Goal: Task Accomplishment & Management: Use online tool/utility

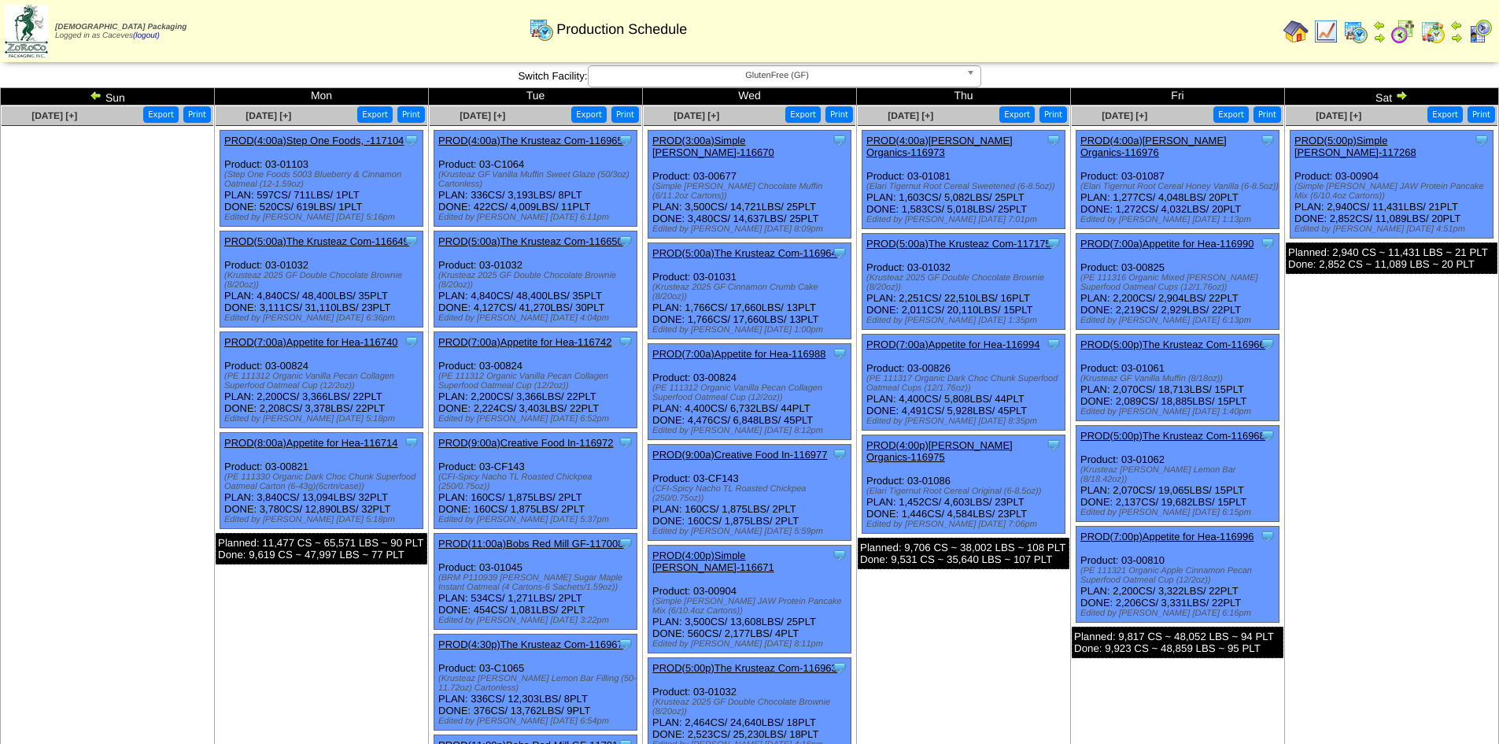
click at [1401, 103] on link at bounding box center [1400, 97] width 16 height 13
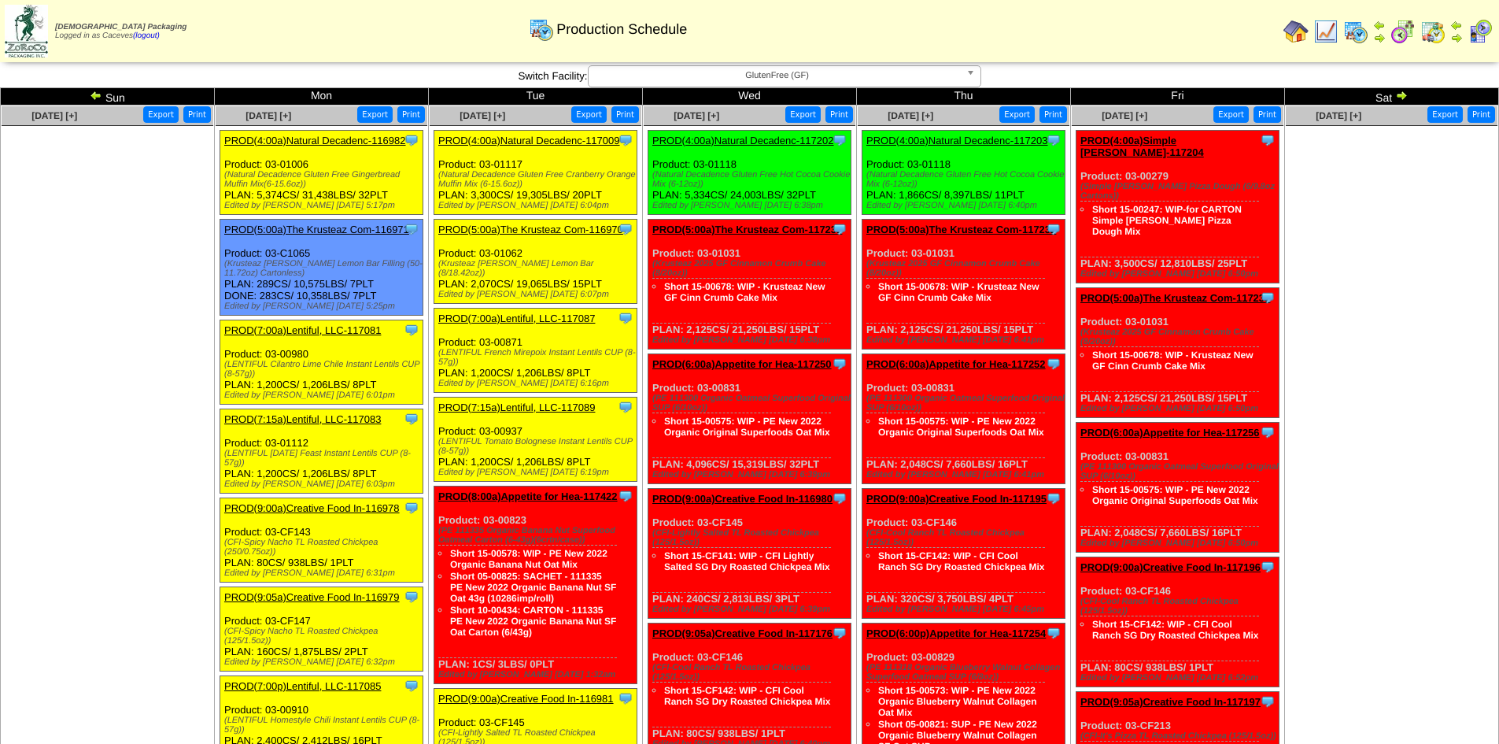
click at [263, 185] on div "(Natural Decadence Gluten Free Gingerbread Muffin Mix(6-15.6oz))" at bounding box center [323, 179] width 198 height 19
drag, startPoint x: 302, startPoint y: 180, endPoint x: 219, endPoint y: 170, distance: 84.0
click at [219, 170] on ul "Clone Item PROD(4:00a)Natural Decadenc-116982 Natural Decadence, LLC ScheduleID…" at bounding box center [322, 463] width 212 height 666
click at [276, 172] on div "(Natural Decadence Gluten Free Gingerbread Muffin Mix(6-15.6oz))" at bounding box center [323, 179] width 198 height 19
drag, startPoint x: 302, startPoint y: 187, endPoint x: 220, endPoint y: 176, distance: 83.4
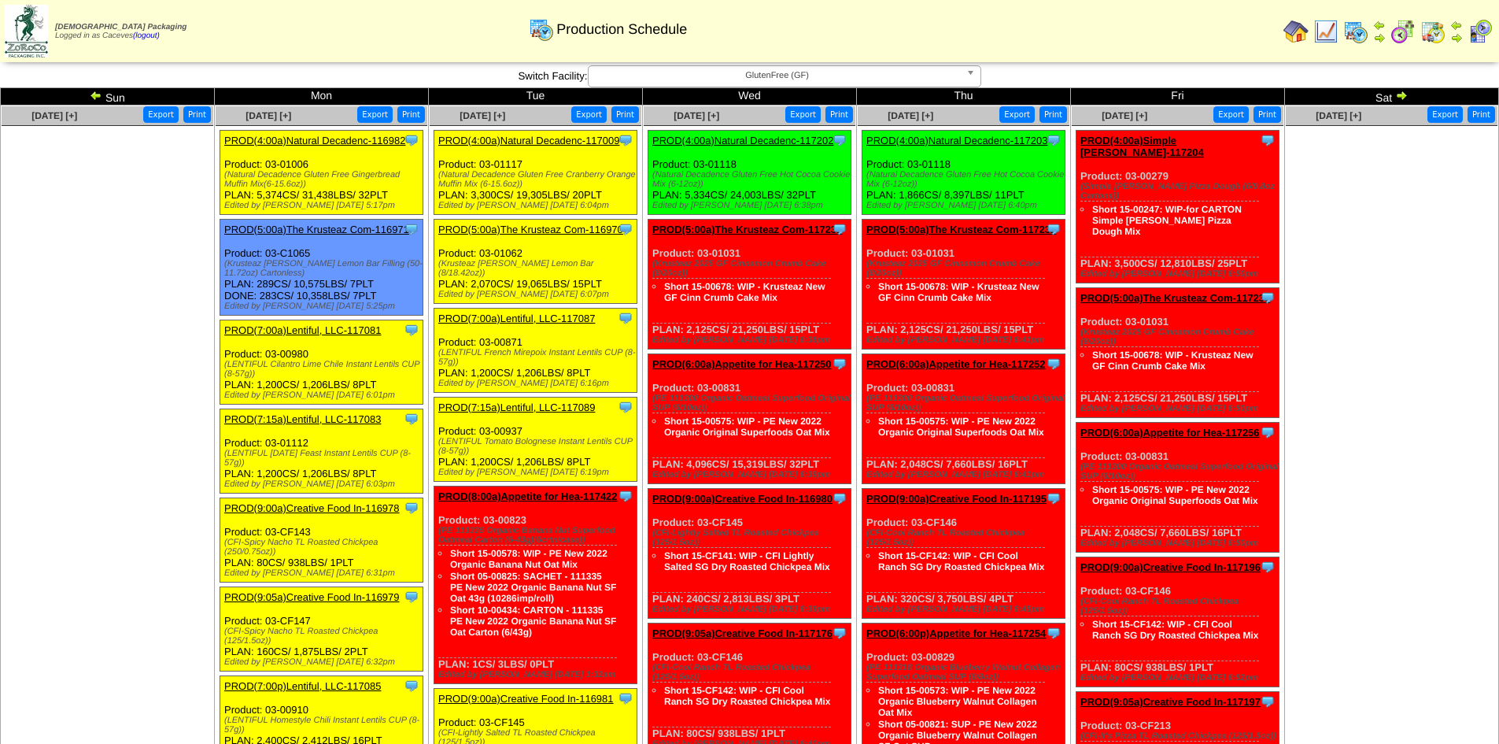
click at [220, 176] on div "Clone Item PROD(4:00a)Natural Decadenc-116982 Natural Decadence, LLC ScheduleID…" at bounding box center [321, 173] width 203 height 84
copy div "(Natural Decadence Gluten Free Gingerbread Muffin Mix(6-15.6oz)"
